Goal: Complete application form: Complete application form

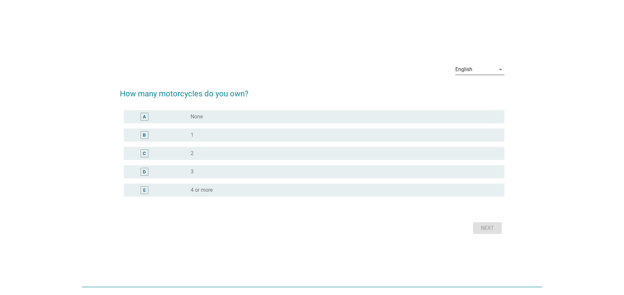
click at [471, 67] on div "English" at bounding box center [464, 70] width 17 height 6
click at [465, 92] on div "ภาษาไทย" at bounding box center [480, 91] width 39 height 8
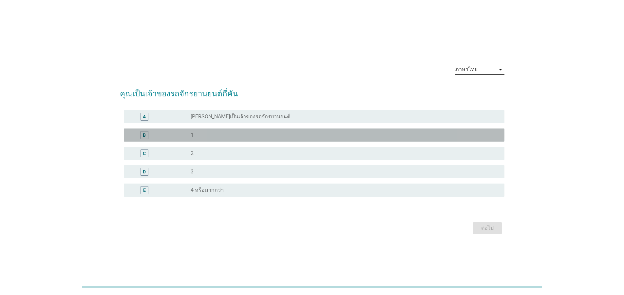
click at [193, 137] on label "1" at bounding box center [192, 135] width 3 height 7
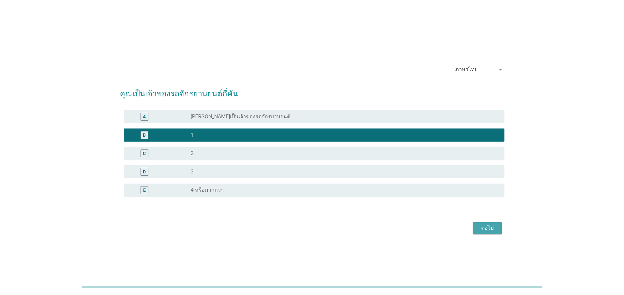
click at [493, 228] on div "ต่อไป" at bounding box center [488, 228] width 18 height 8
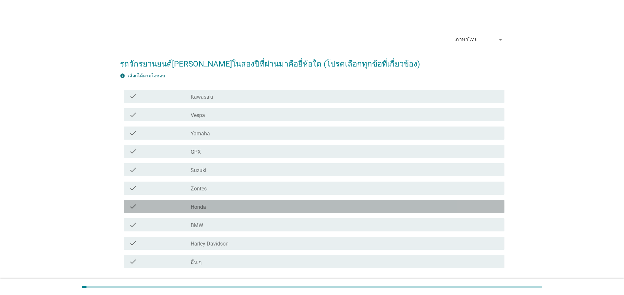
click at [211, 206] on div "check_box_outline_blank Honda" at bounding box center [345, 207] width 309 height 8
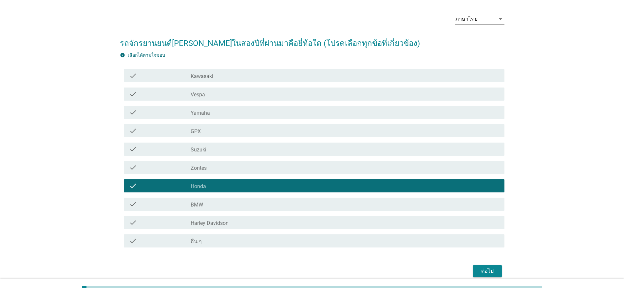
scroll to position [49, 0]
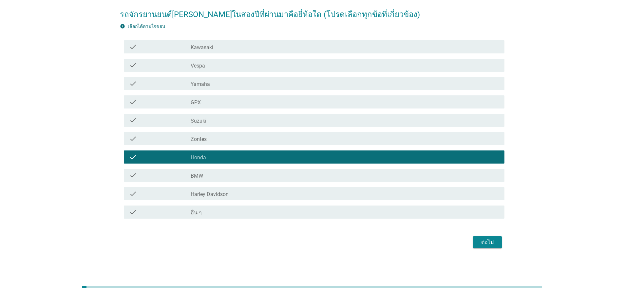
click at [485, 242] on div "ต่อไป" at bounding box center [488, 242] width 18 height 8
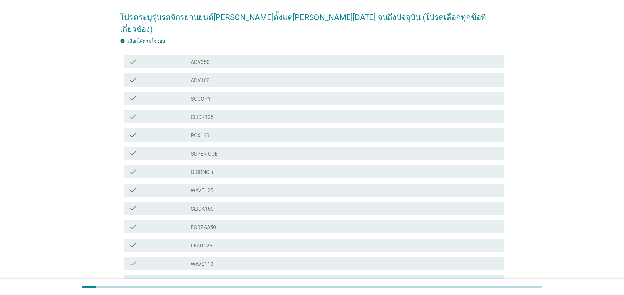
scroll to position [0, 0]
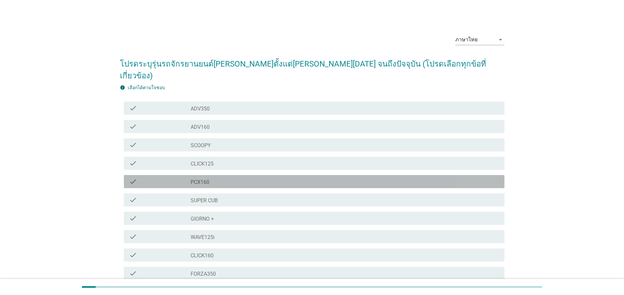
click at [210, 178] on div "check_box_outline_blank PCX160" at bounding box center [345, 182] width 309 height 8
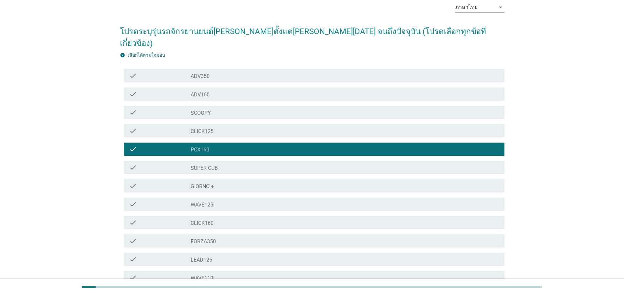
scroll to position [105, 0]
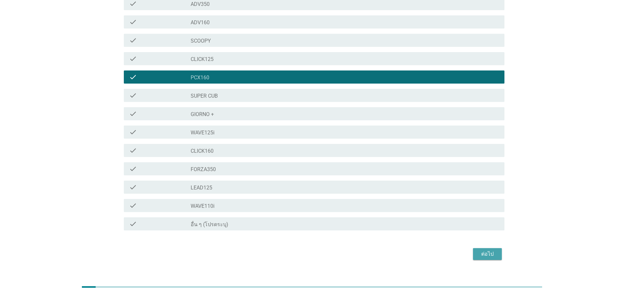
click at [489, 250] on div "ต่อไป" at bounding box center [488, 254] width 18 height 8
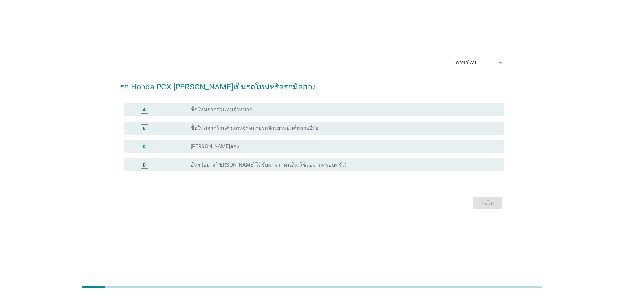
scroll to position [0, 0]
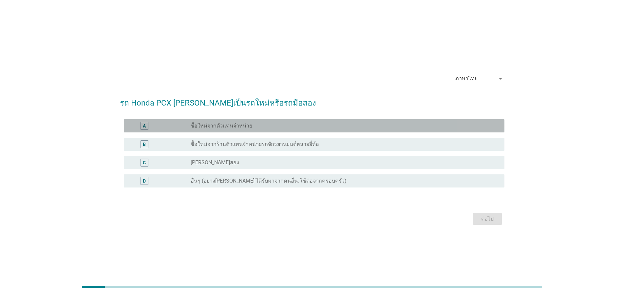
click at [212, 124] on label "ซื้อใหม่จากตัวแทนจำหน่าย" at bounding box center [222, 126] width 62 height 7
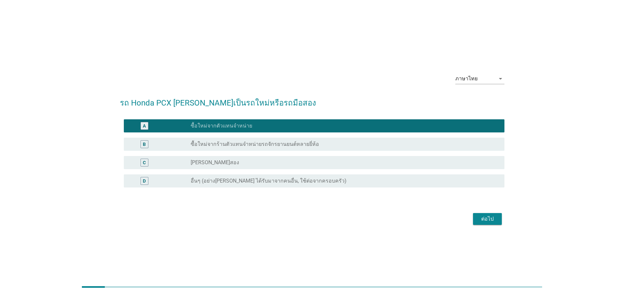
click at [473, 226] on div "ต่อไป" at bounding box center [312, 219] width 385 height 16
click at [484, 223] on button "ต่อไป" at bounding box center [487, 219] width 29 height 12
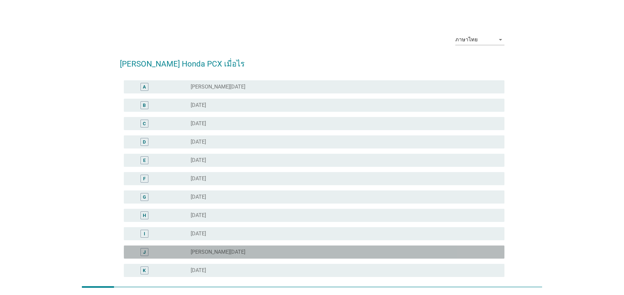
click at [204, 253] on label "[PERSON_NAME][DATE]" at bounding box center [218, 252] width 55 height 7
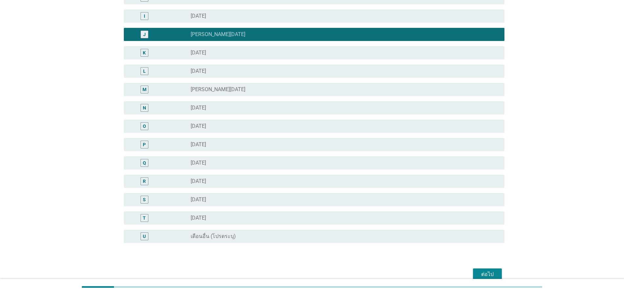
scroll to position [250, 0]
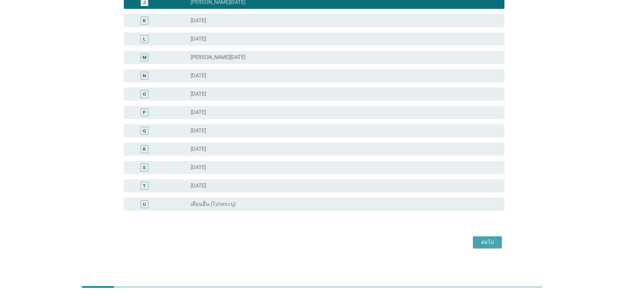
click at [486, 245] on div "ต่อไป" at bounding box center [488, 242] width 18 height 8
